Goal: Information Seeking & Learning: Learn about a topic

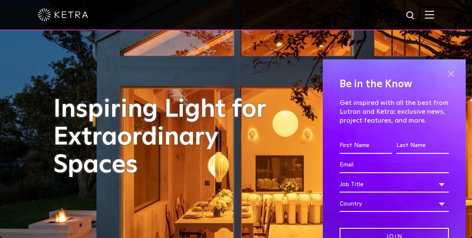
click at [452, 73] on span at bounding box center [451, 74] width 13 height 13
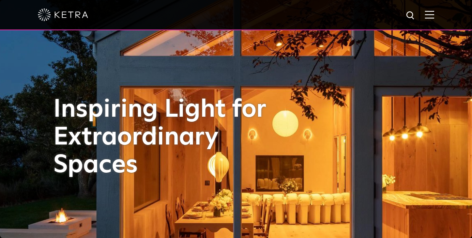
click at [430, 13] on img at bounding box center [429, 15] width 9 height 8
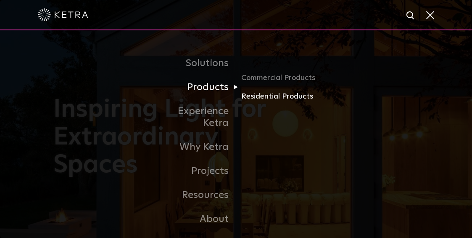
click at [252, 97] on link "Residential Products" at bounding box center [281, 96] width 81 height 12
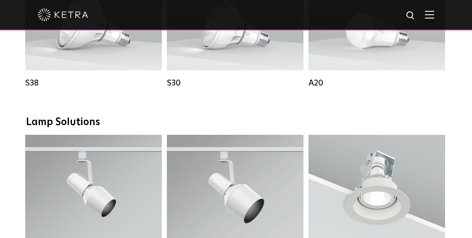
scroll to position [537, 0]
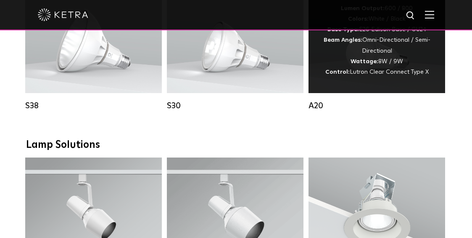
click at [377, 70] on div "Lumen Output: 600 / 800 Colors: White / Black Base Type: E26 Edison Base / GU24…" at bounding box center [376, 40] width 111 height 74
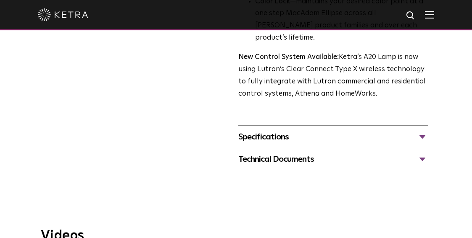
scroll to position [381, 0]
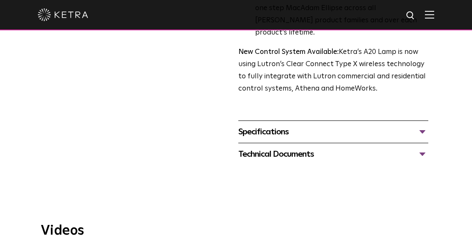
click at [260, 125] on div "Specifications" at bounding box center [334, 131] width 190 height 13
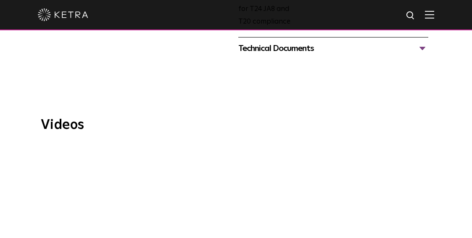
scroll to position [696, 0]
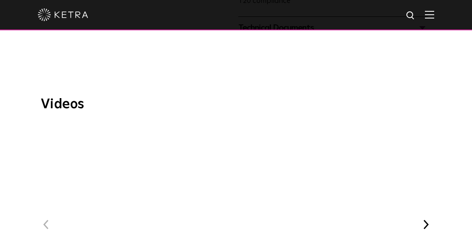
click at [235, 179] on span "WELL Certified: Delos HQ" at bounding box center [236, 232] width 251 height 214
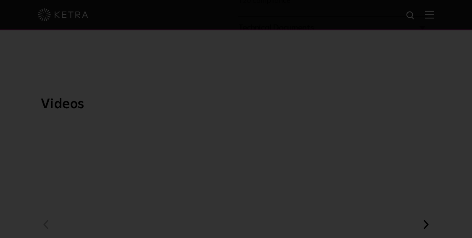
scroll to position [50, 0]
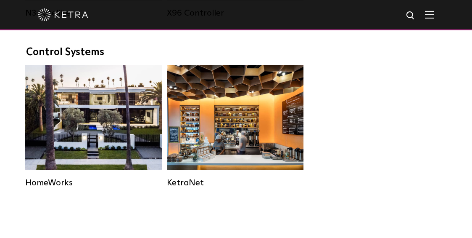
scroll to position [537, 0]
